Goal: Task Accomplishment & Management: Manage account settings

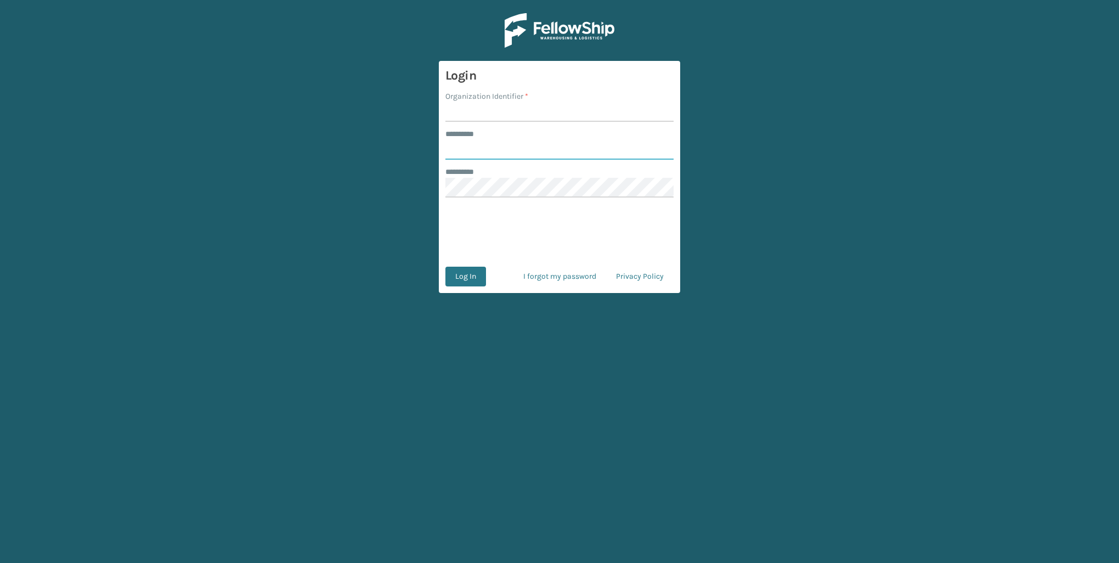
type input "****"
click at [490, 115] on input "Organization Identifier *" at bounding box center [560, 112] width 228 height 20
type input "lifepro"
click at [455, 278] on button "Log In" at bounding box center [466, 277] width 41 height 20
click at [468, 269] on button "Log In" at bounding box center [466, 277] width 41 height 20
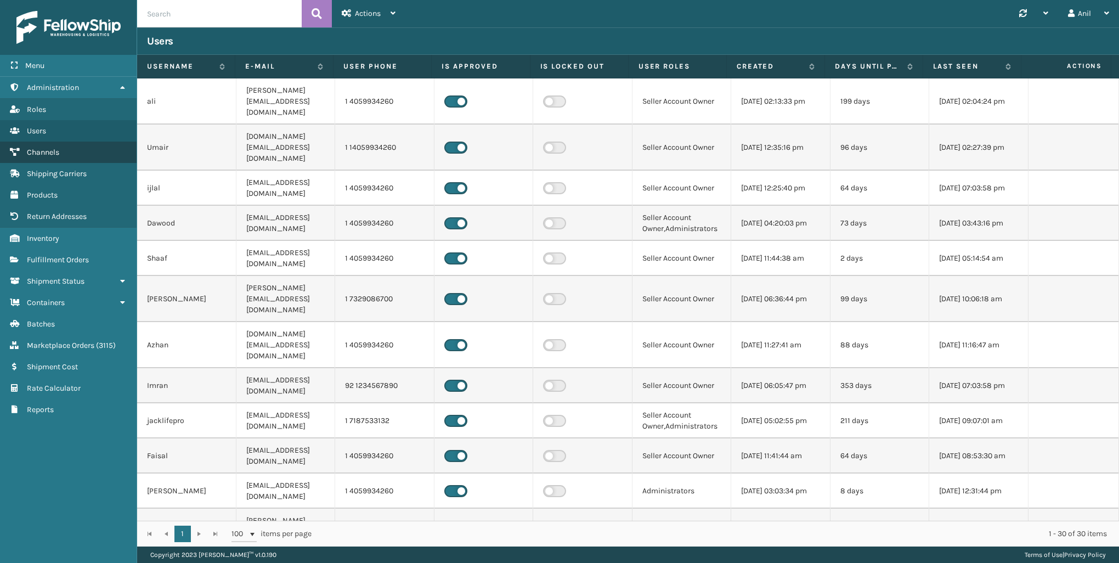
click at [61, 150] on link "Channels" at bounding box center [68, 152] width 137 height 21
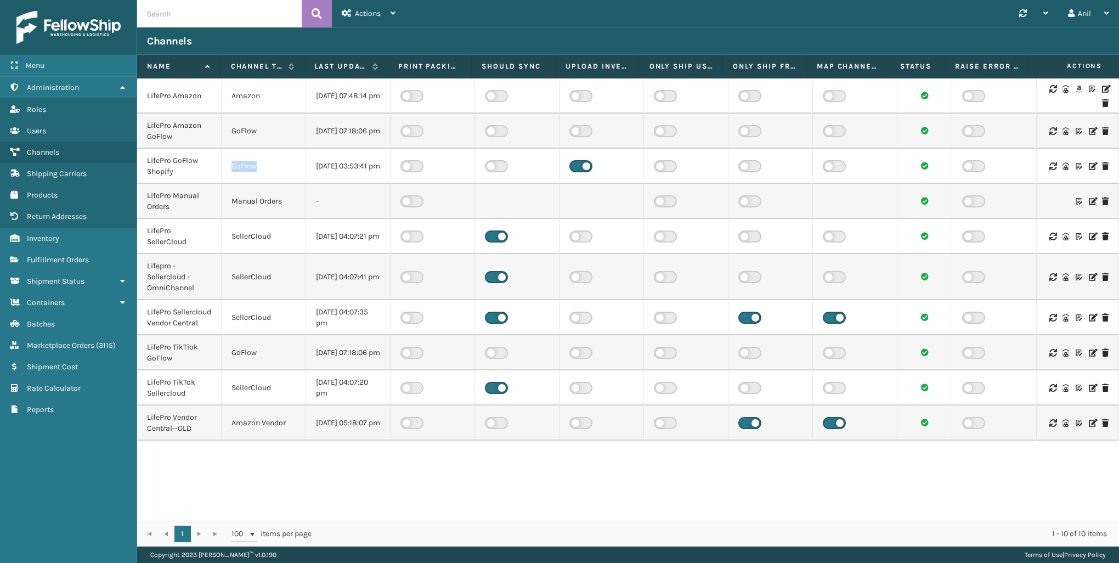
drag, startPoint x: 278, startPoint y: 165, endPoint x: 227, endPoint y: 168, distance: 51.2
click at [227, 168] on td "GoFlow" at bounding box center [264, 166] width 85 height 35
click at [1089, 164] on icon at bounding box center [1092, 166] width 7 height 8
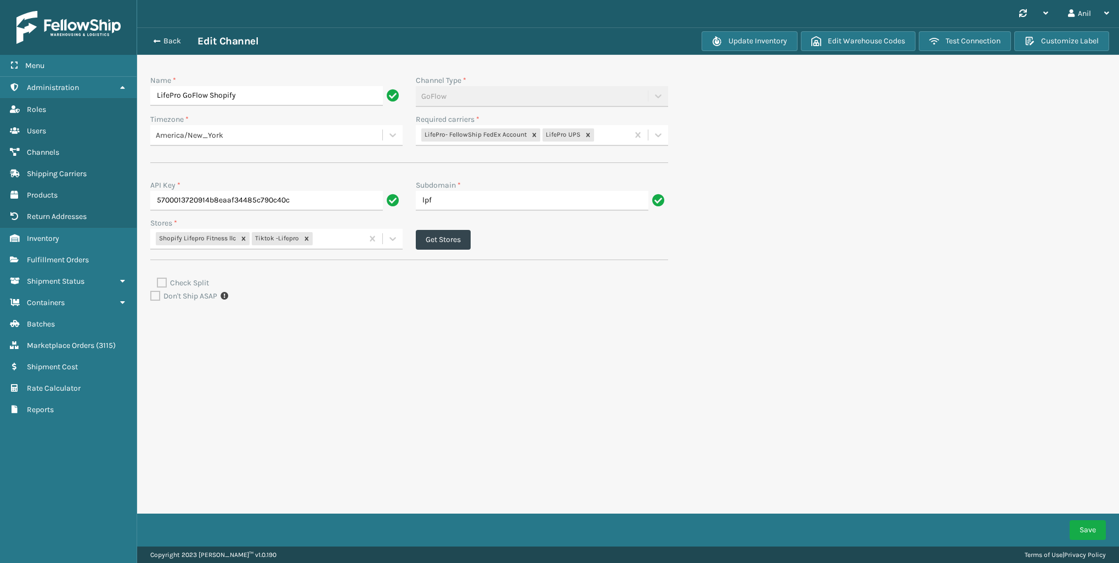
click at [162, 49] on div "Back Edit Channel Update Inventory Edit Warehouse Codes Test Connection Customi…" at bounding box center [628, 40] width 982 height 27
click at [162, 43] on button "Back" at bounding box center [172, 41] width 50 height 10
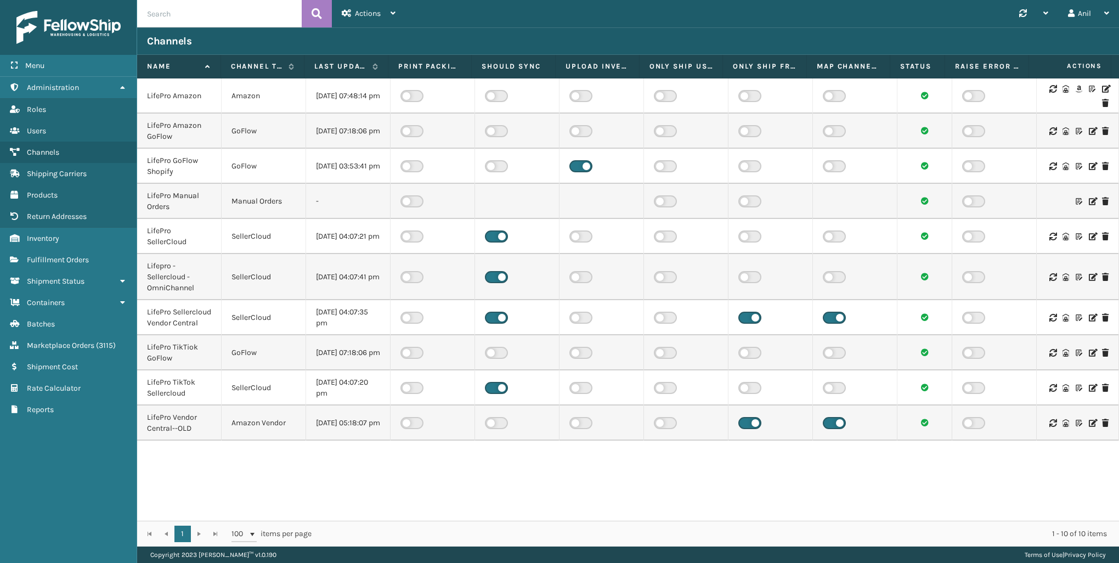
click at [582, 167] on label at bounding box center [581, 166] width 23 height 12
click at [577, 167] on input "checkbox" at bounding box center [573, 163] width 7 height 7
click at [1091, 10] on div "Anil" at bounding box center [1088, 13] width 41 height 27
click at [1028, 49] on li "Log Out" at bounding box center [1045, 43] width 147 height 30
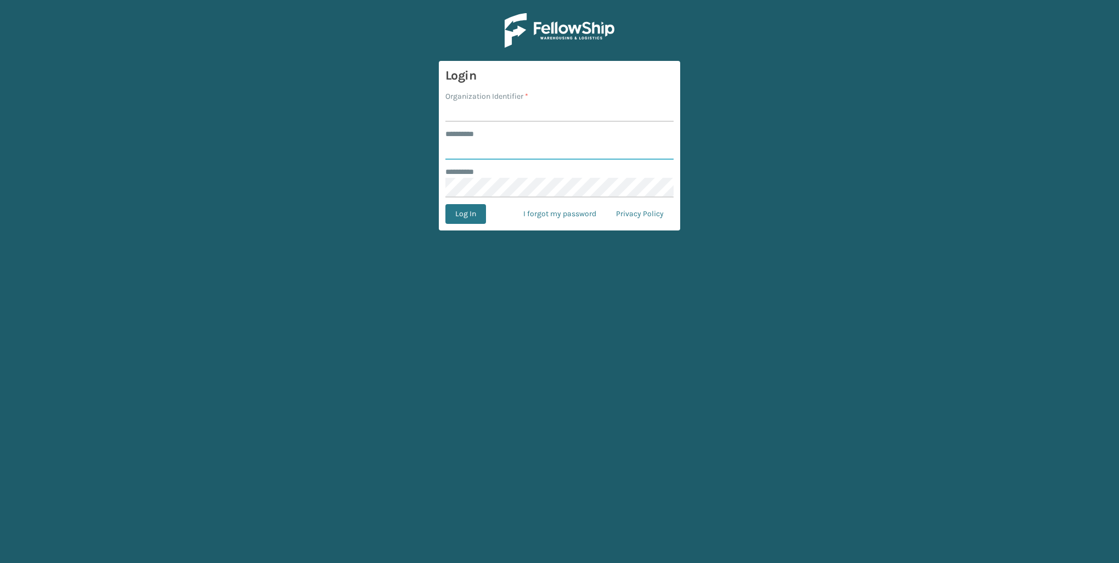
type input "****"
click at [488, 118] on input "Organization Identifier *" at bounding box center [560, 112] width 228 height 20
type input "petcove"
click at [475, 209] on button "Log In" at bounding box center [466, 214] width 41 height 20
type input "****"
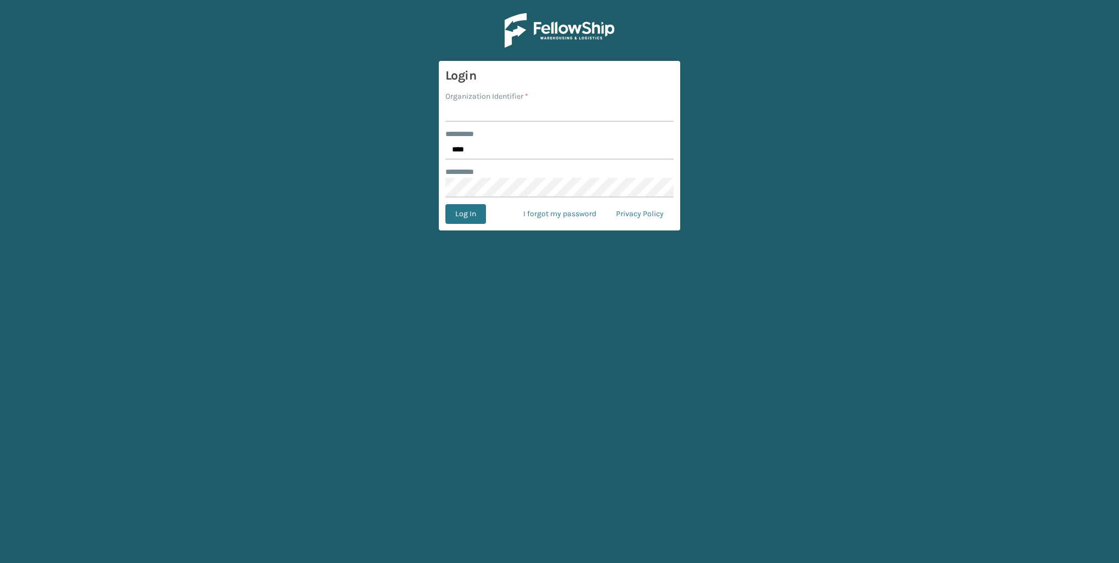
click at [499, 110] on input "Organization Identifier *" at bounding box center [560, 112] width 228 height 20
type input "joyberri"
click at [474, 204] on button "Log In" at bounding box center [466, 214] width 41 height 20
type input "****"
click at [491, 115] on input "Organization Identifier *" at bounding box center [560, 112] width 228 height 20
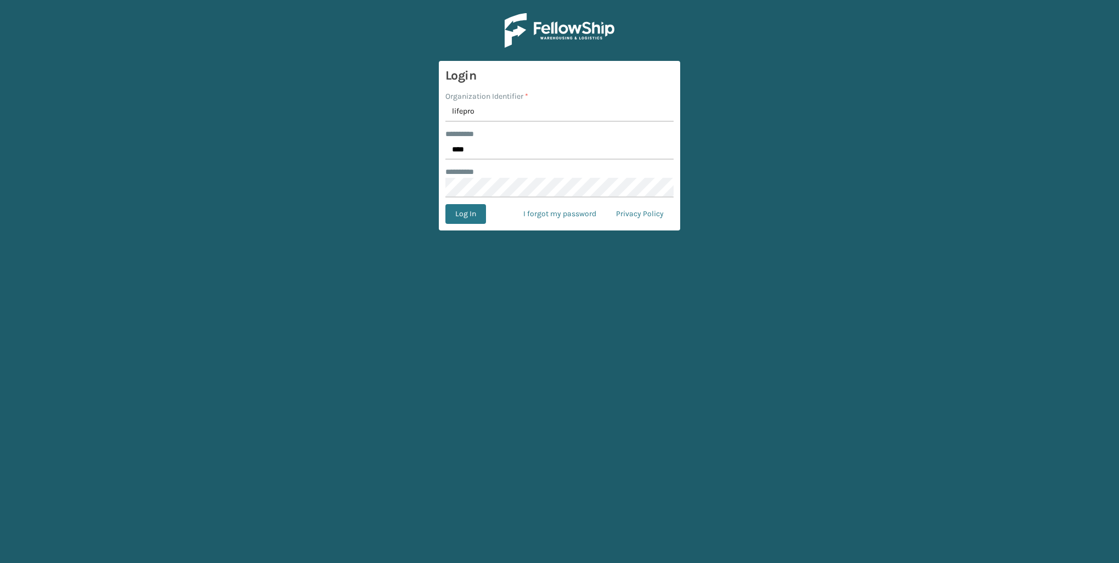
type input "lifepro"
click at [468, 209] on button "Log In" at bounding box center [466, 214] width 41 height 20
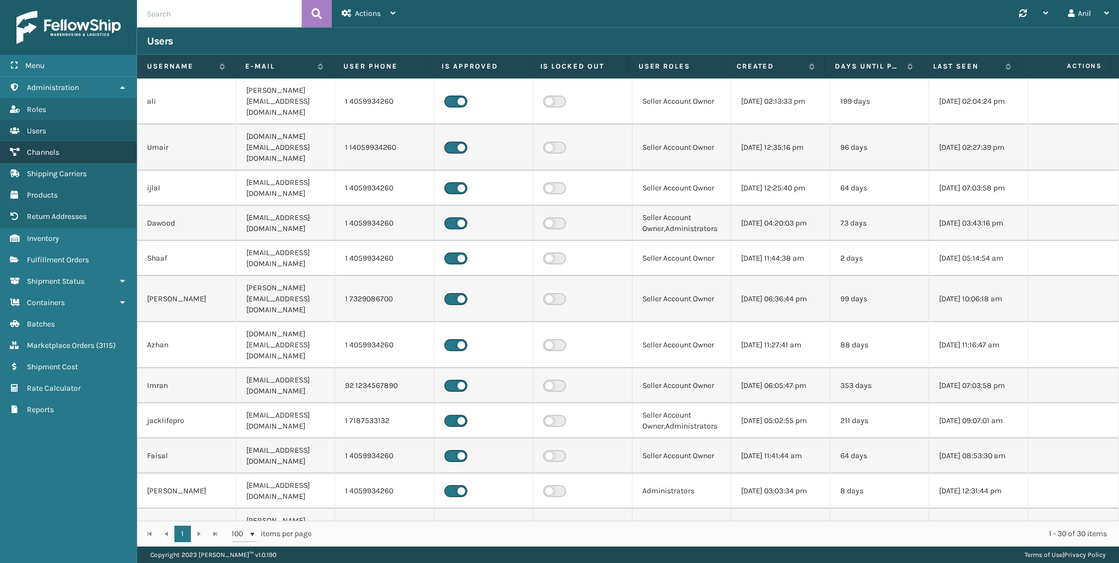
click at [35, 157] on link "Channels" at bounding box center [68, 152] width 137 height 21
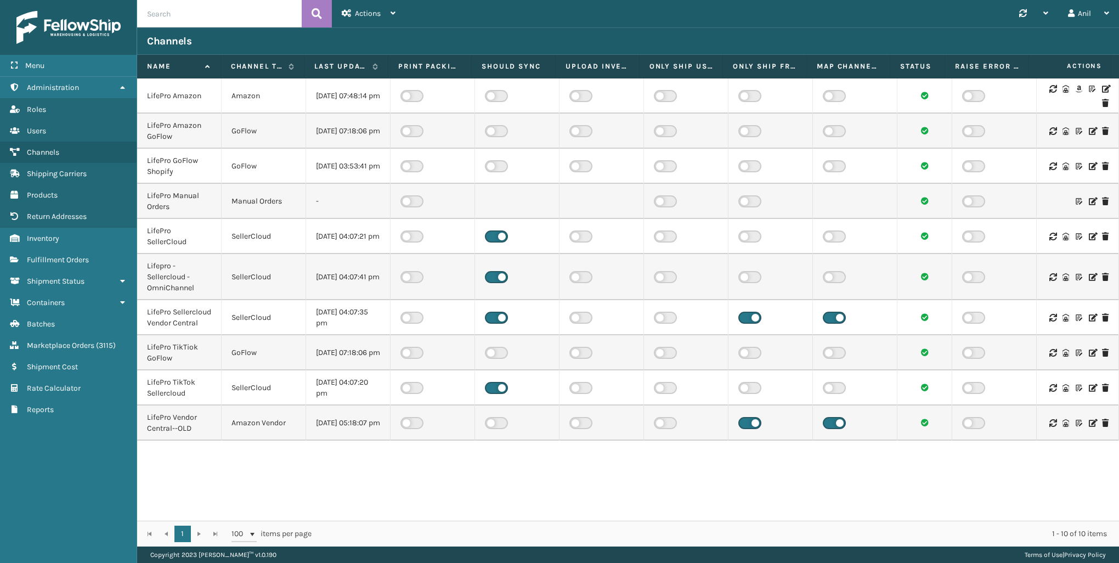
click at [521, 196] on td at bounding box center [517, 201] width 85 height 35
